Goal: Information Seeking & Learning: Stay updated

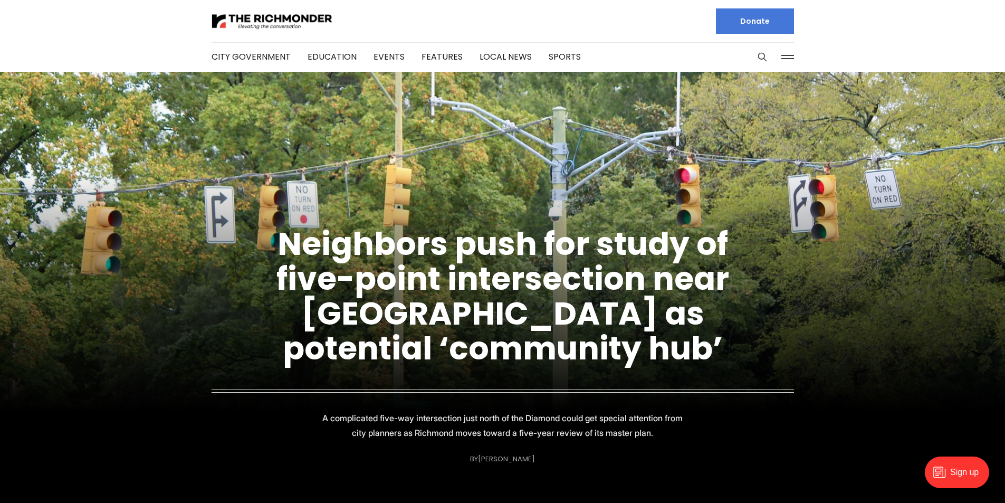
scroll to position [53, 0]
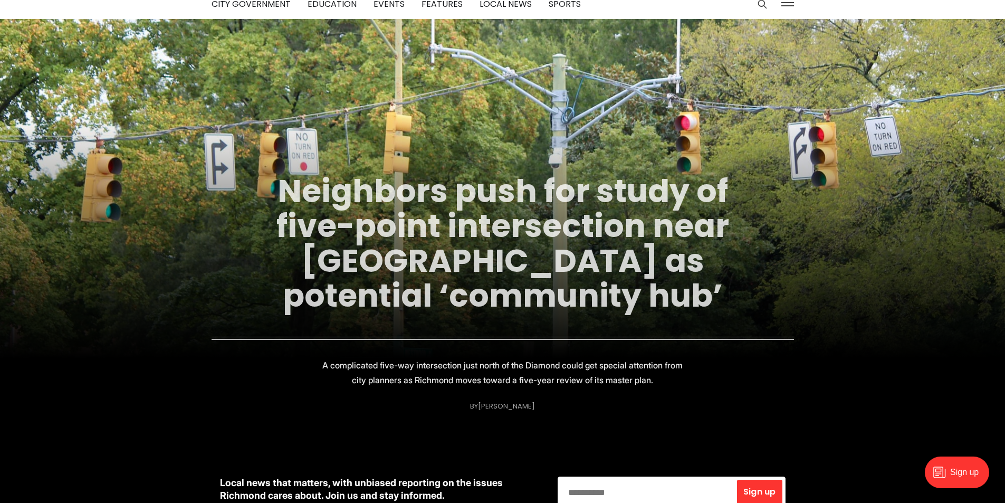
click at [613, 231] on link "Neighbors push for study of five-point intersection near Diamond as potential ‘…" at bounding box center [503, 243] width 453 height 149
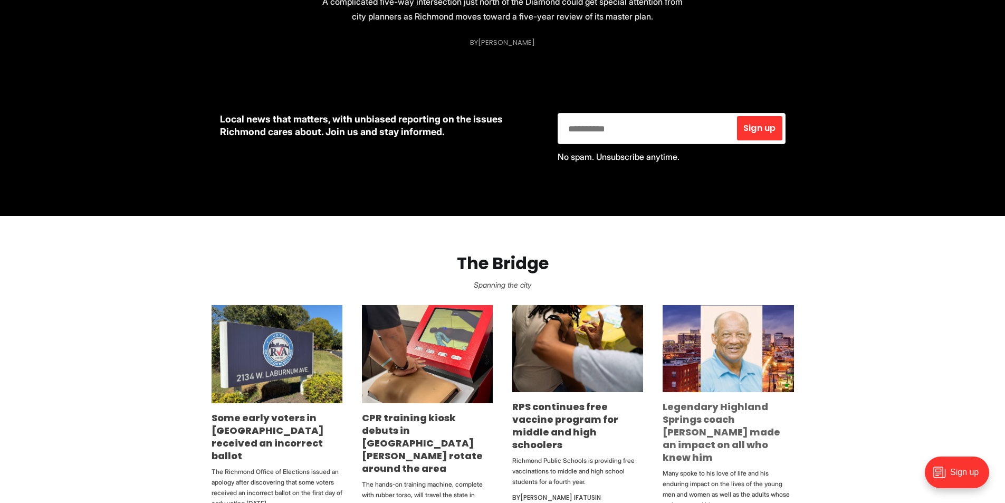
scroll to position [581, 0]
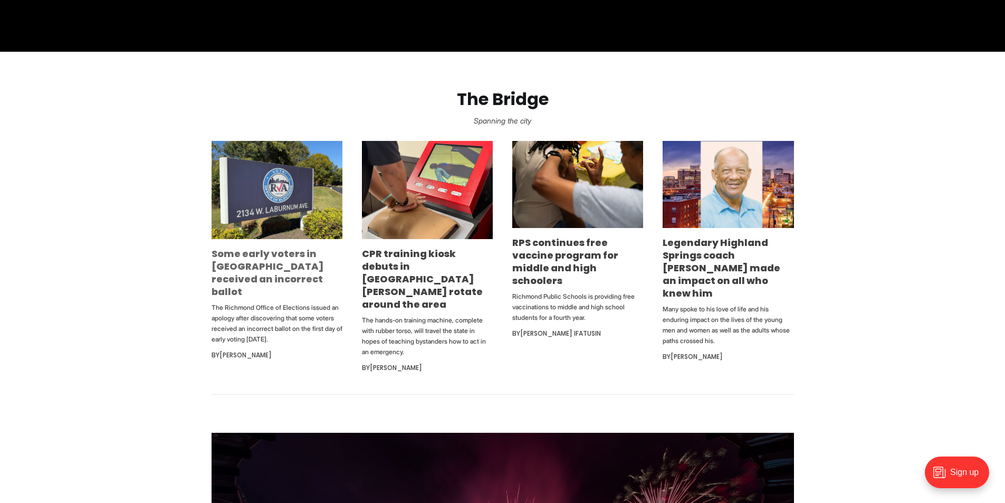
click at [239, 265] on link "Some early voters in [GEOGRAPHIC_DATA] received an incorrect ballot" at bounding box center [268, 272] width 112 height 51
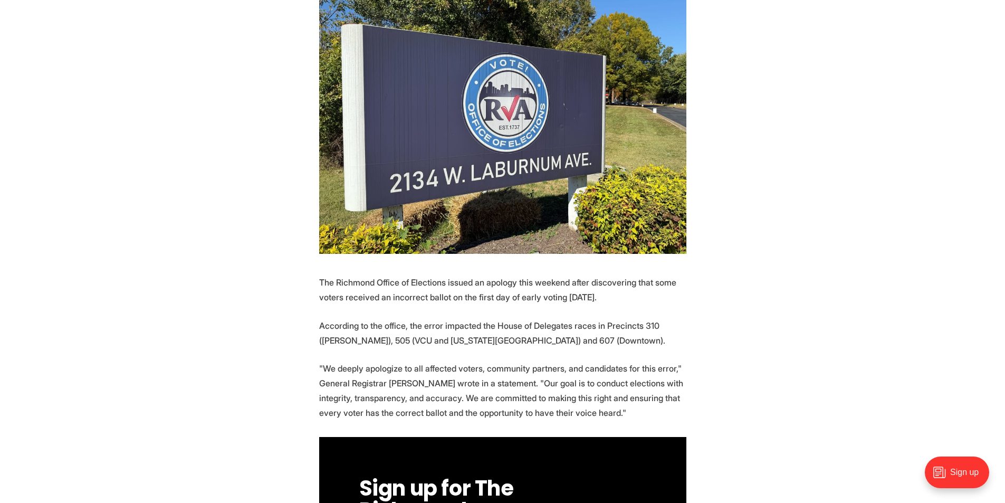
scroll to position [264, 0]
